Goal: Answer question/provide support: Answer question/provide support

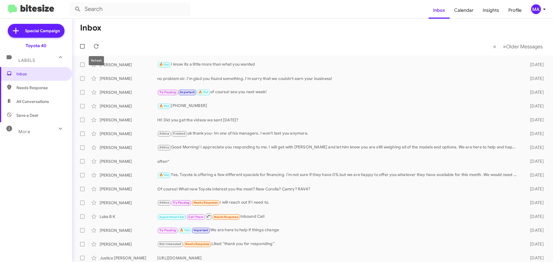
drag, startPoint x: 96, startPoint y: 48, endPoint x: 89, endPoint y: 41, distance: 9.8
click at [96, 48] on icon at bounding box center [96, 46] width 5 height 5
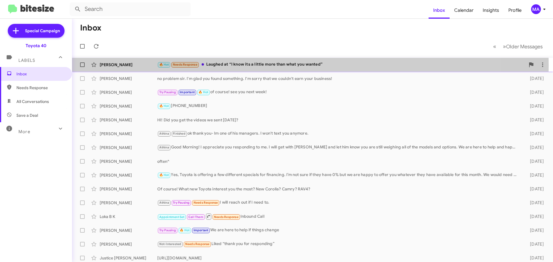
click at [268, 65] on div "🔥 Hot Needs Response Laughed at “I know its a little more than what you wanted”" at bounding box center [341, 64] width 368 height 7
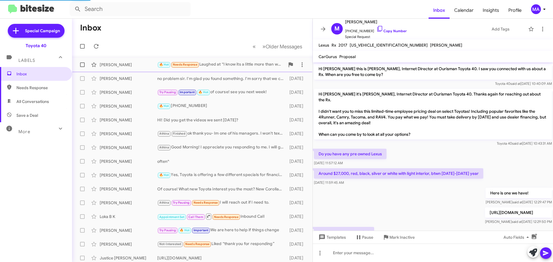
scroll to position [103, 0]
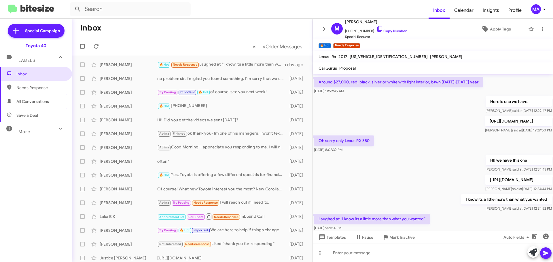
click at [29, 88] on span "Needs Response" at bounding box center [40, 88] width 49 height 6
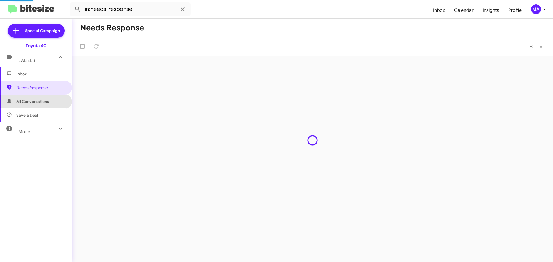
click at [37, 100] on span "All Conversations" at bounding box center [32, 102] width 33 height 6
type input "in:all-conversations"
